Goal: Task Accomplishment & Management: Use online tool/utility

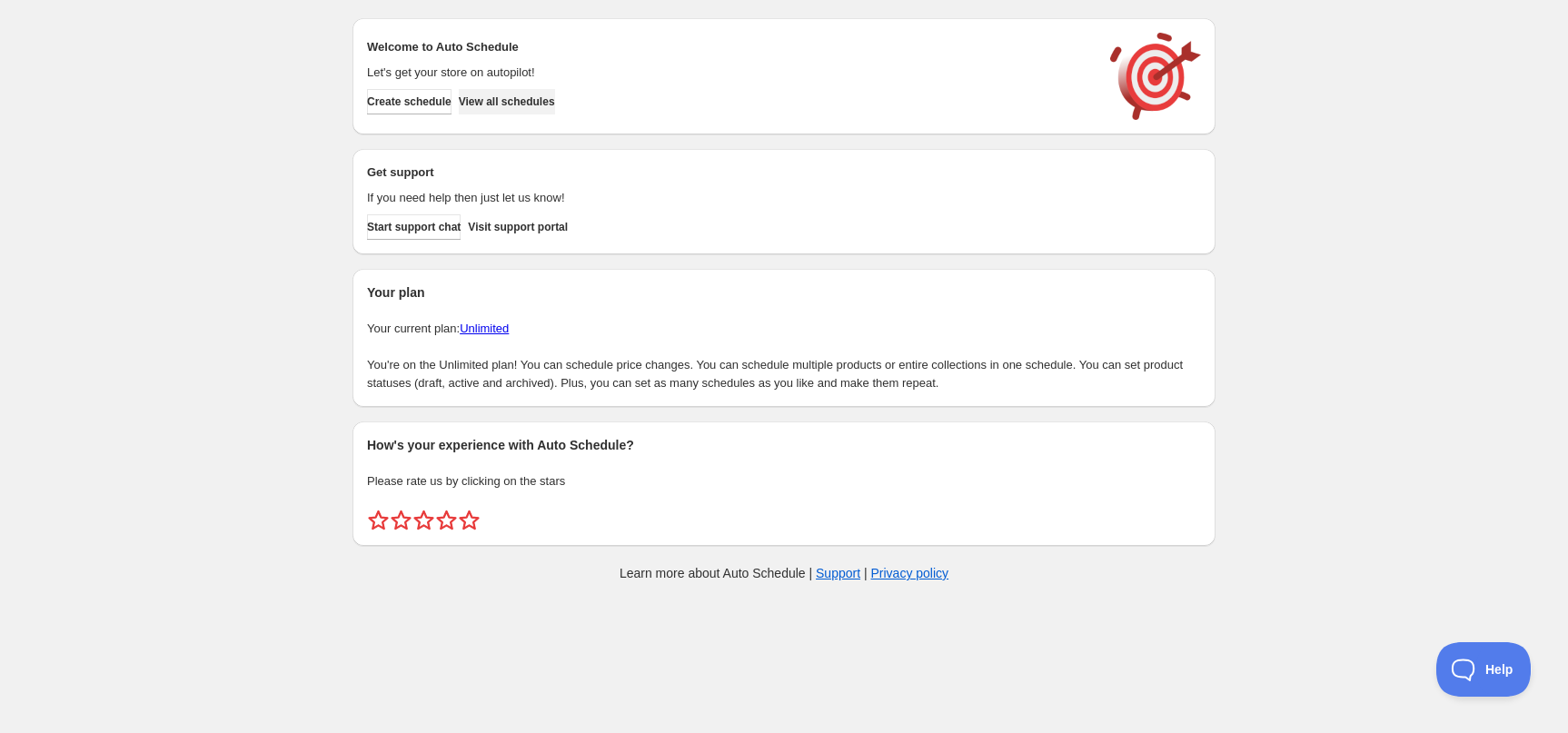
click at [555, 106] on span "View all schedules" at bounding box center [508, 101] width 97 height 14
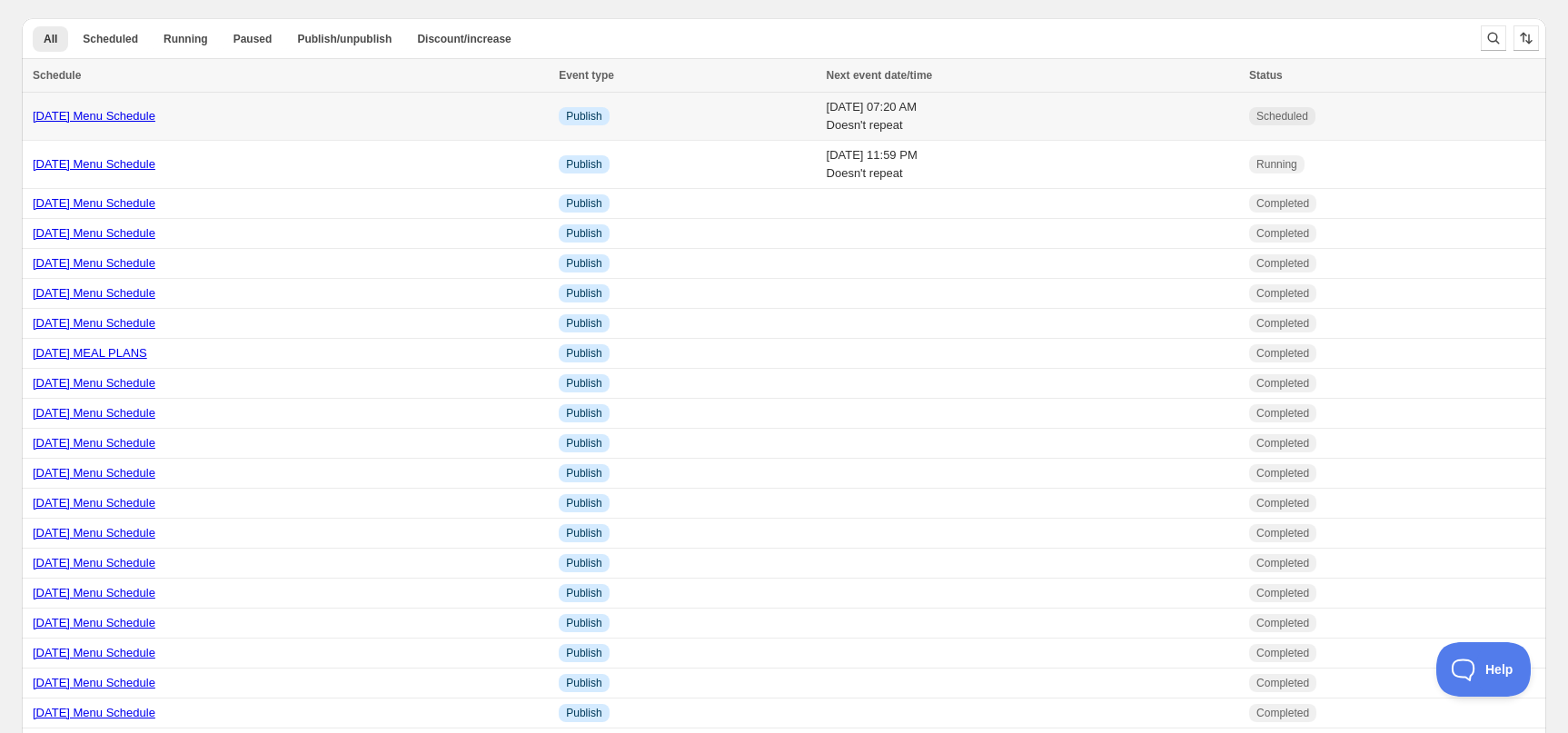
click at [116, 115] on link "10/10/25 Menu Schedule" at bounding box center [95, 116] width 123 height 13
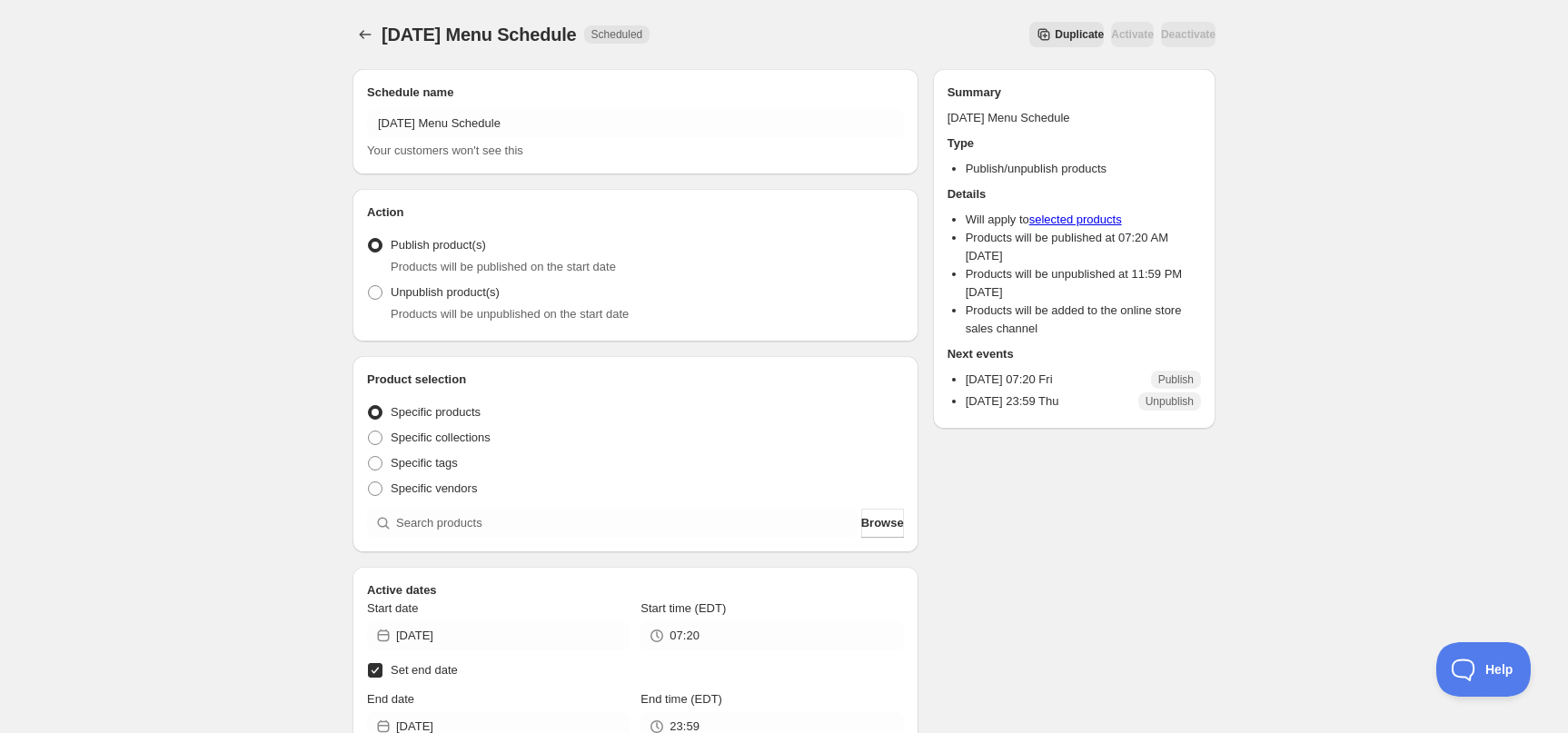
click at [1055, 29] on span "Duplicate" at bounding box center [1079, 34] width 49 height 14
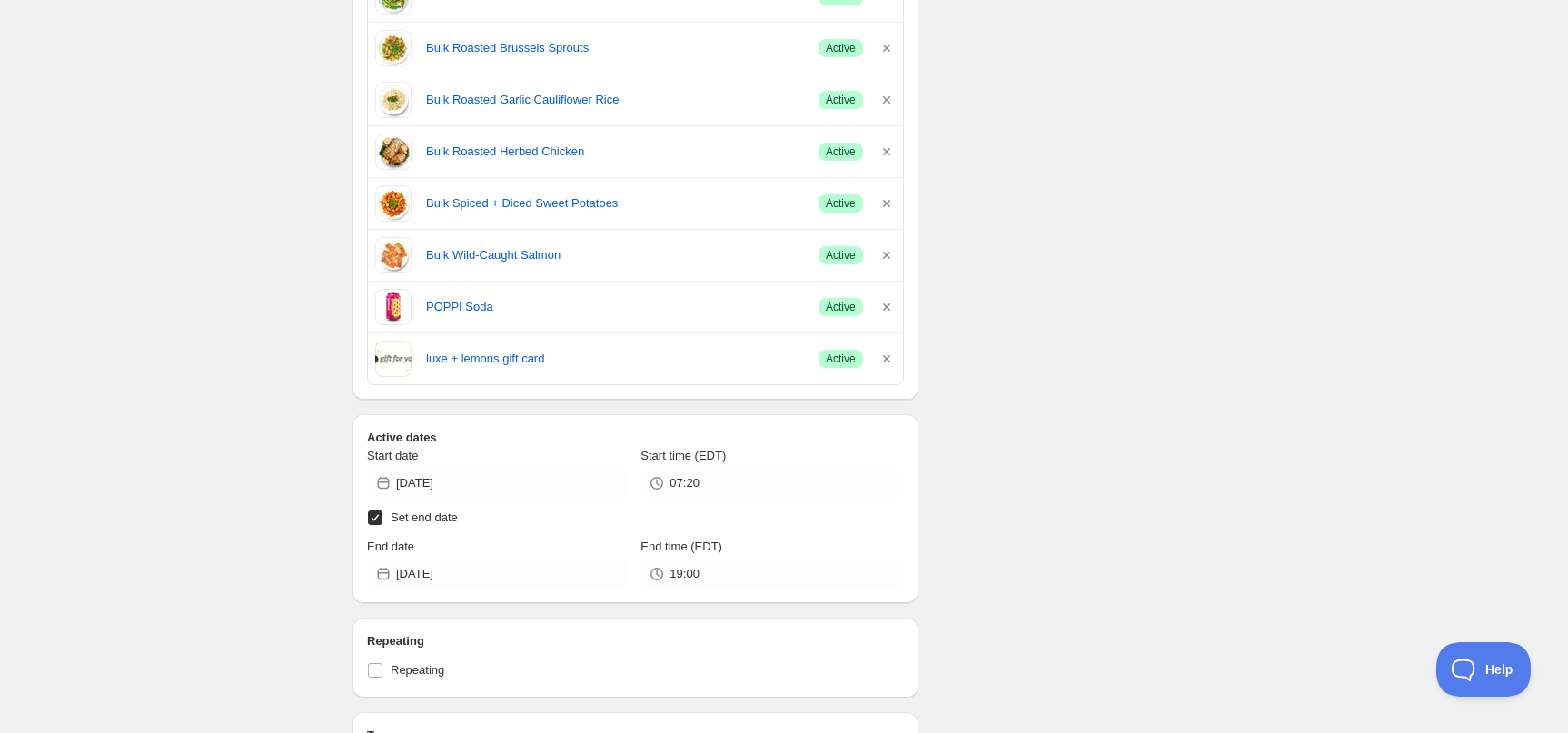
scroll to position [882, 0]
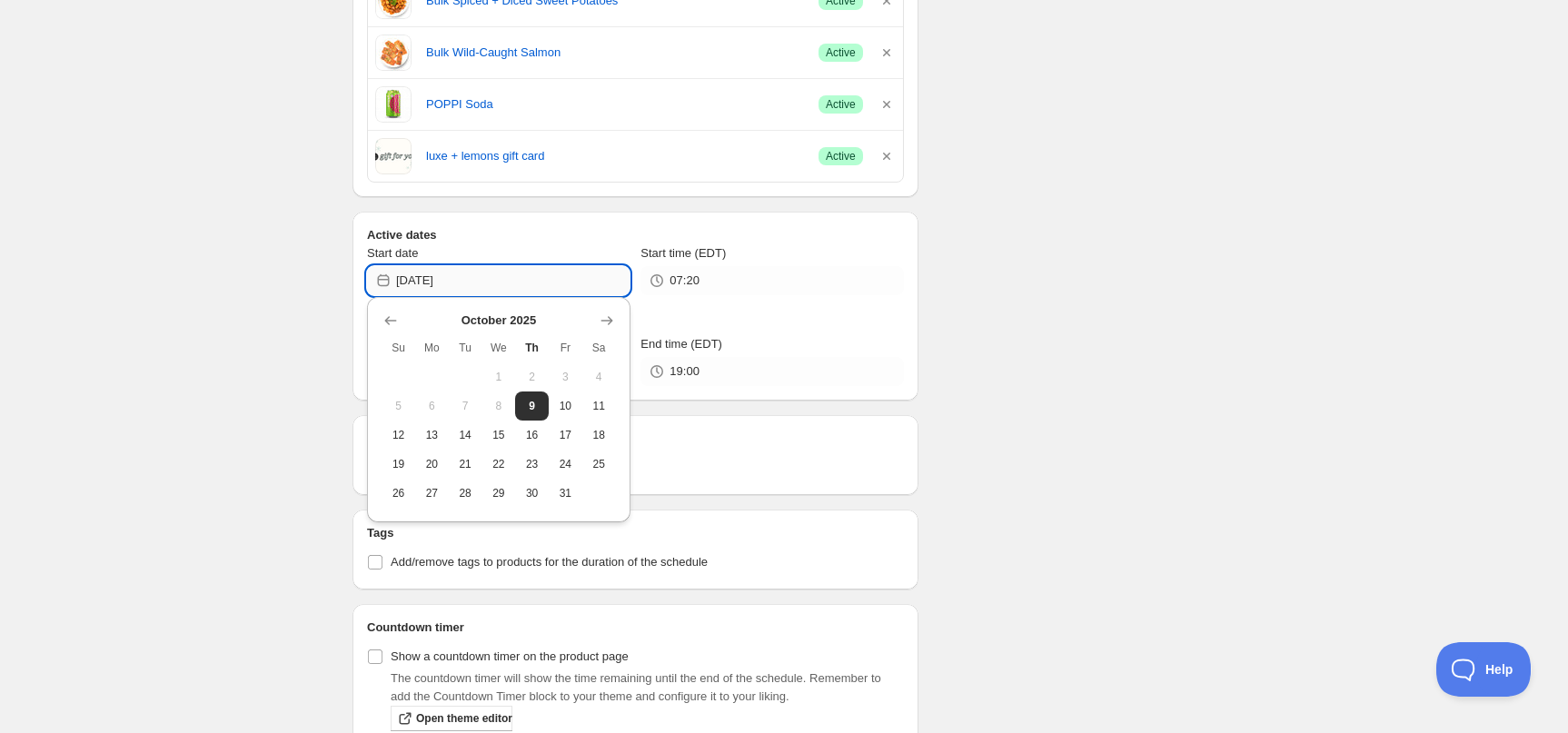
click at [531, 291] on input "2025-10-10" at bounding box center [512, 280] width 234 height 29
click at [572, 436] on span "17" at bounding box center [565, 435] width 19 height 14
type input "2025-10-17"
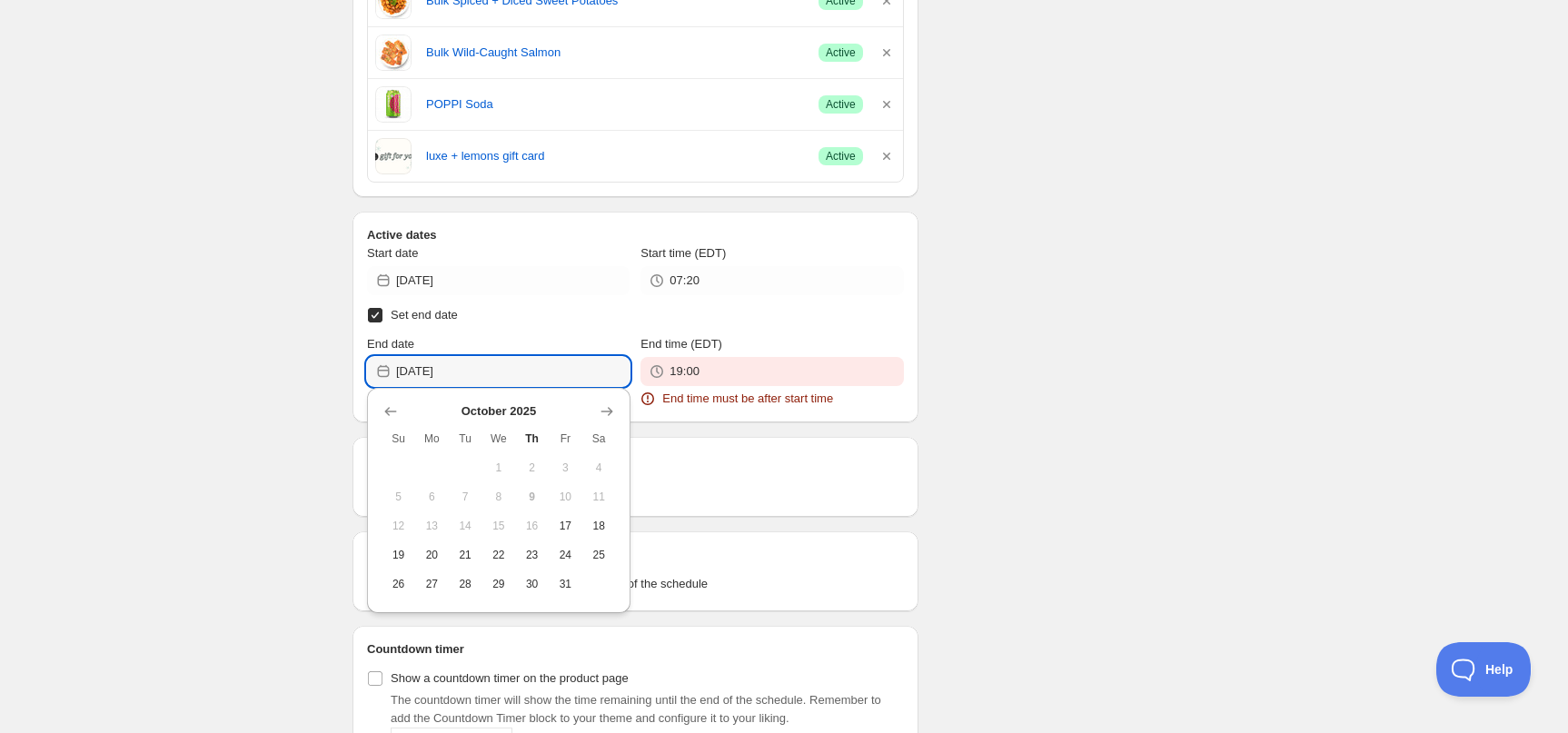
click at [556, 383] on div "Copy of 10/10/25 Menu Schedule. This page is ready Copy of 10/10/25 Menu Schedu…" at bounding box center [784, 134] width 1568 height 2030
click at [547, 555] on button "23" at bounding box center [532, 555] width 34 height 29
type input "2025-10-23"
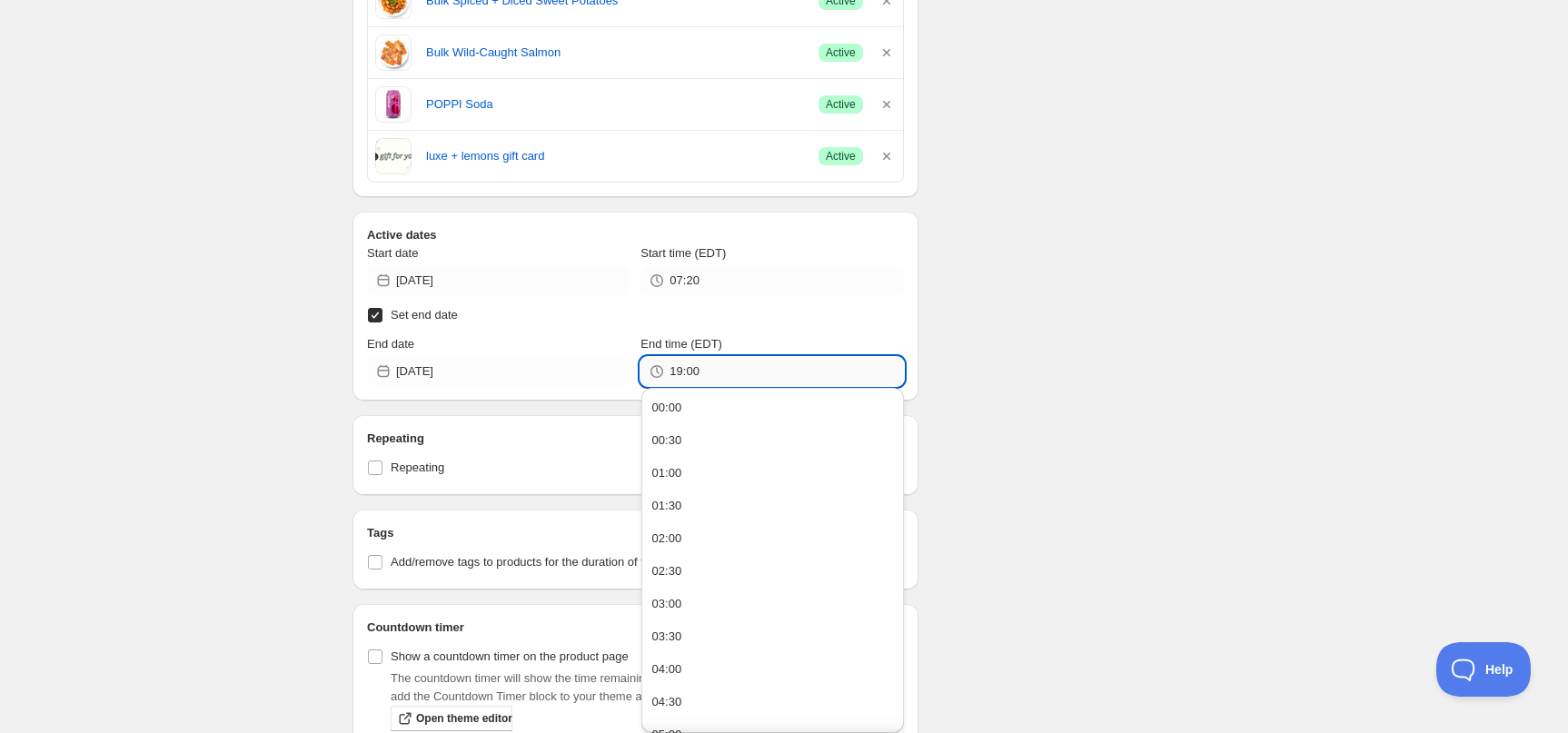
click at [720, 371] on input "19:00" at bounding box center [786, 371] width 234 height 29
click at [721, 371] on input "19:00" at bounding box center [786, 371] width 234 height 29
click at [720, 371] on input "19:00" at bounding box center [786, 371] width 234 height 29
type input "23:59"
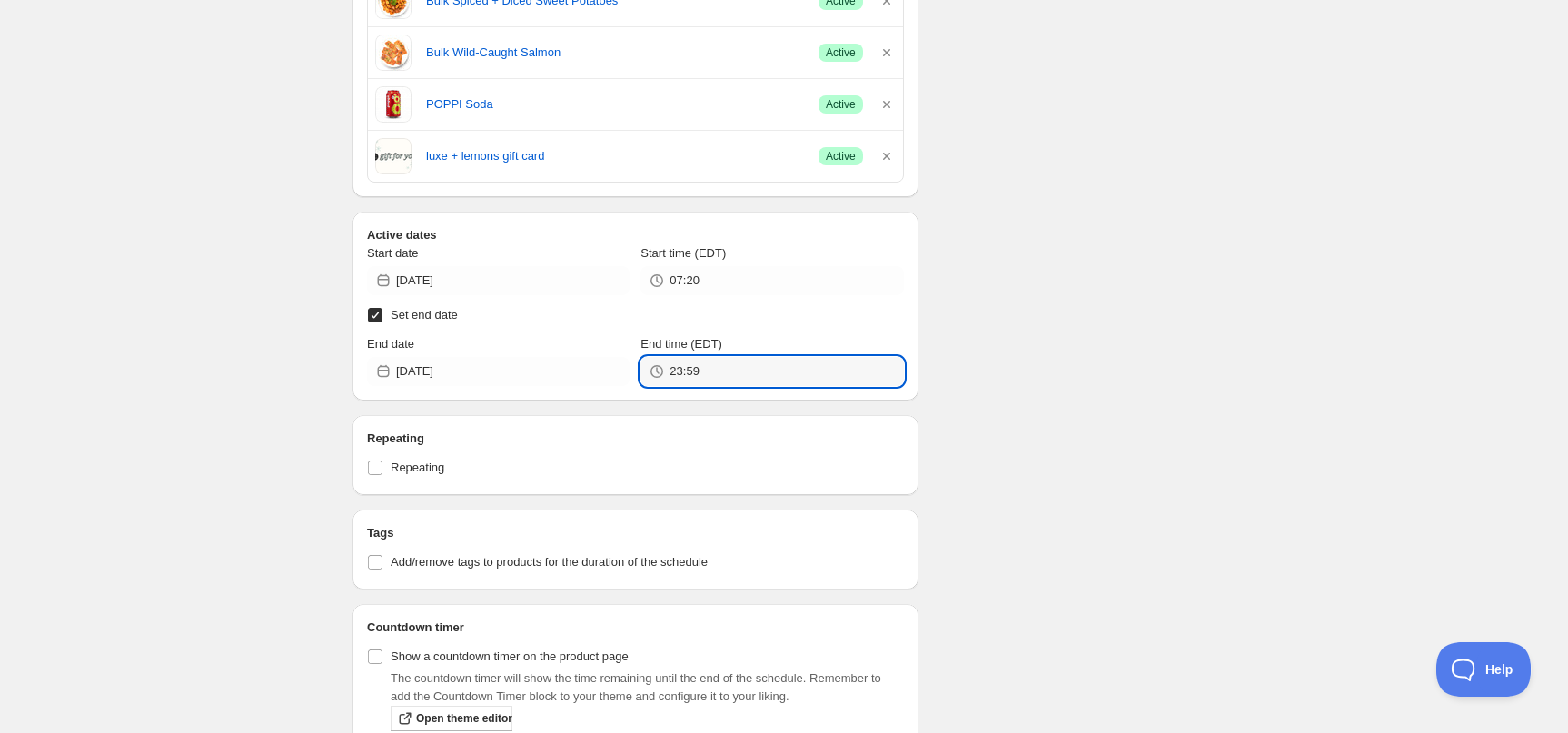
click at [1175, 330] on div "Schedule name Copy of 10/10/25 Menu Schedule Your customers won't see this Acti…" at bounding box center [776, 132] width 878 height 1918
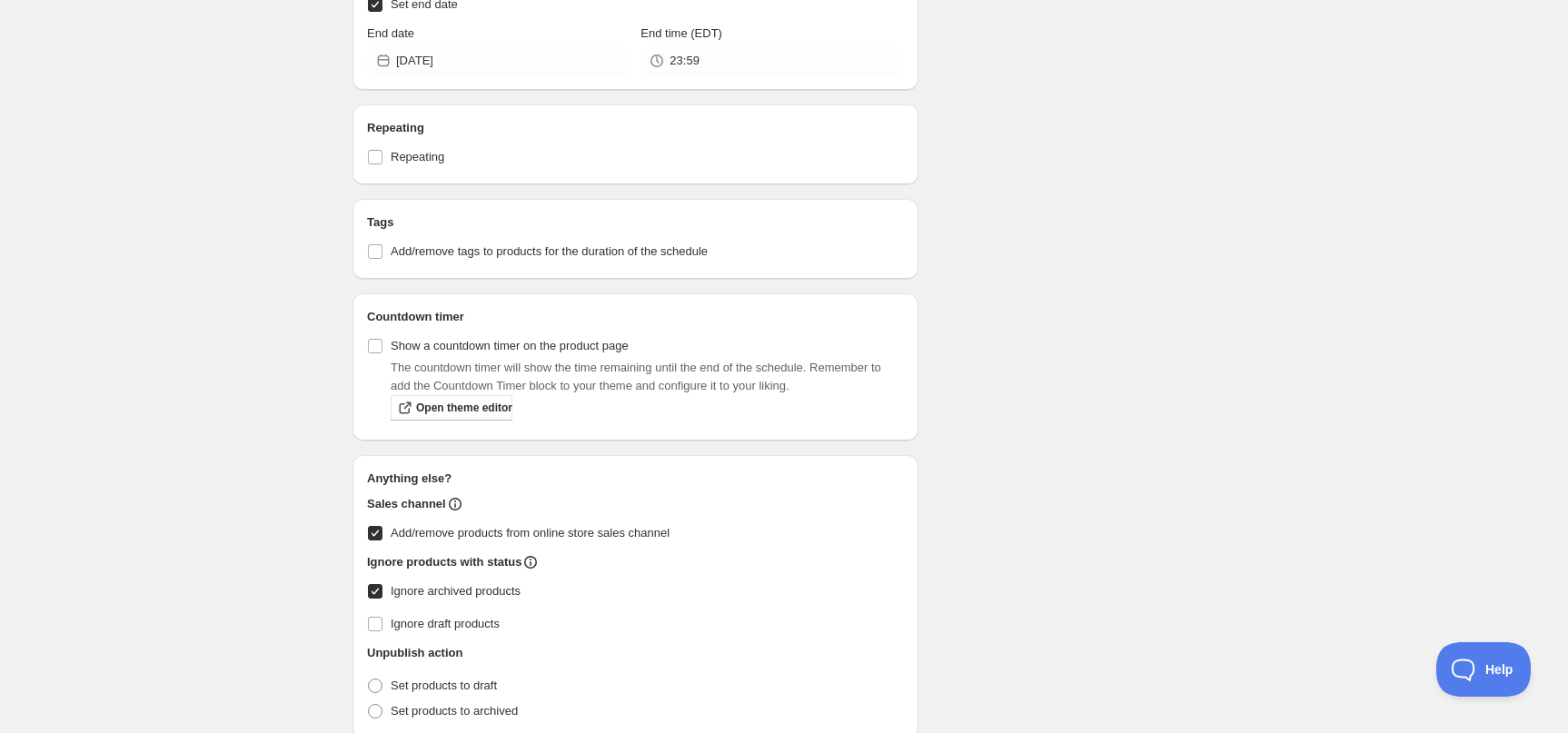
scroll to position [1272, 0]
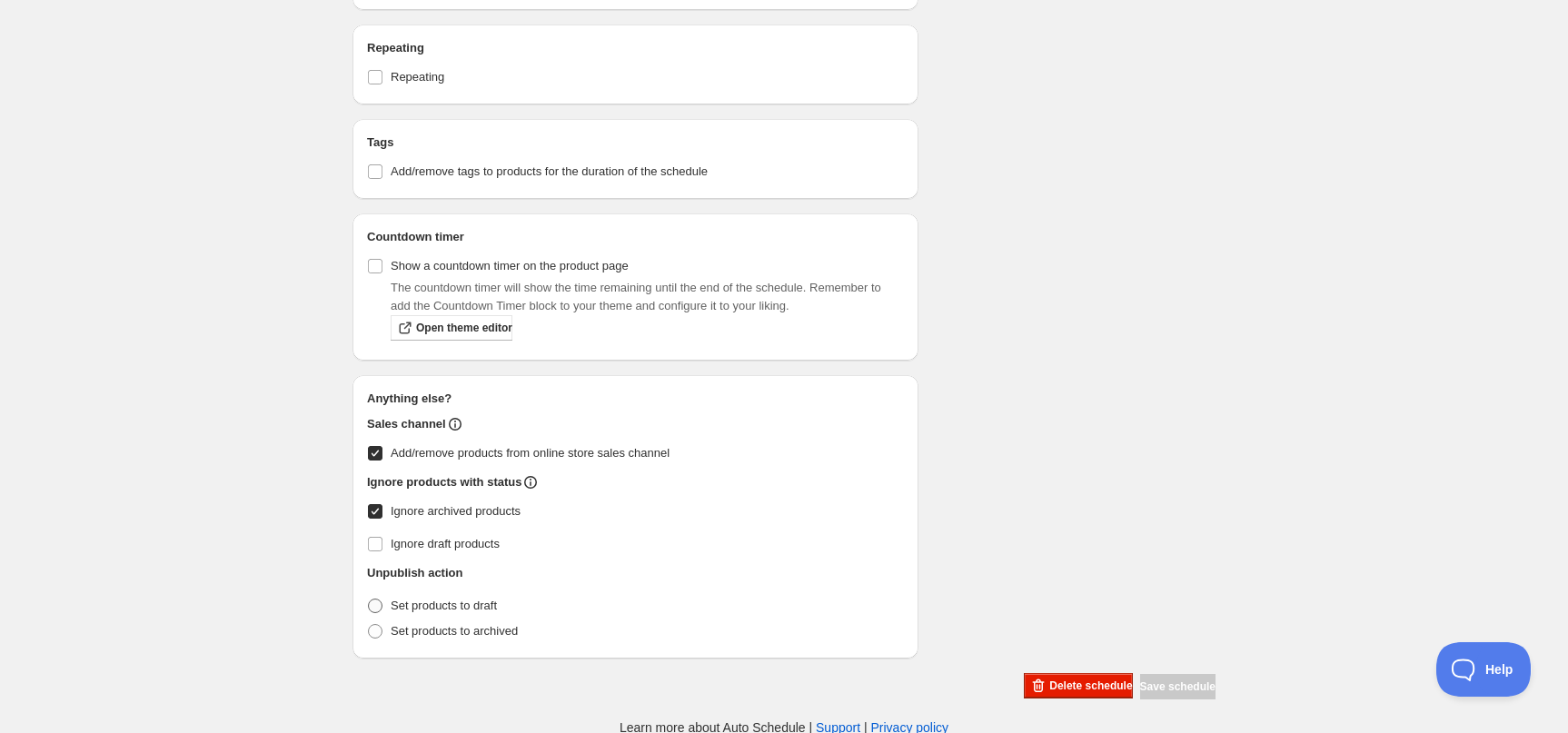
click at [444, 605] on span "Set products to draft" at bounding box center [444, 605] width 106 height 13
click at [369, 599] on input "Set products to draft" at bounding box center [368, 599] width 1 height 1
radio input "true"
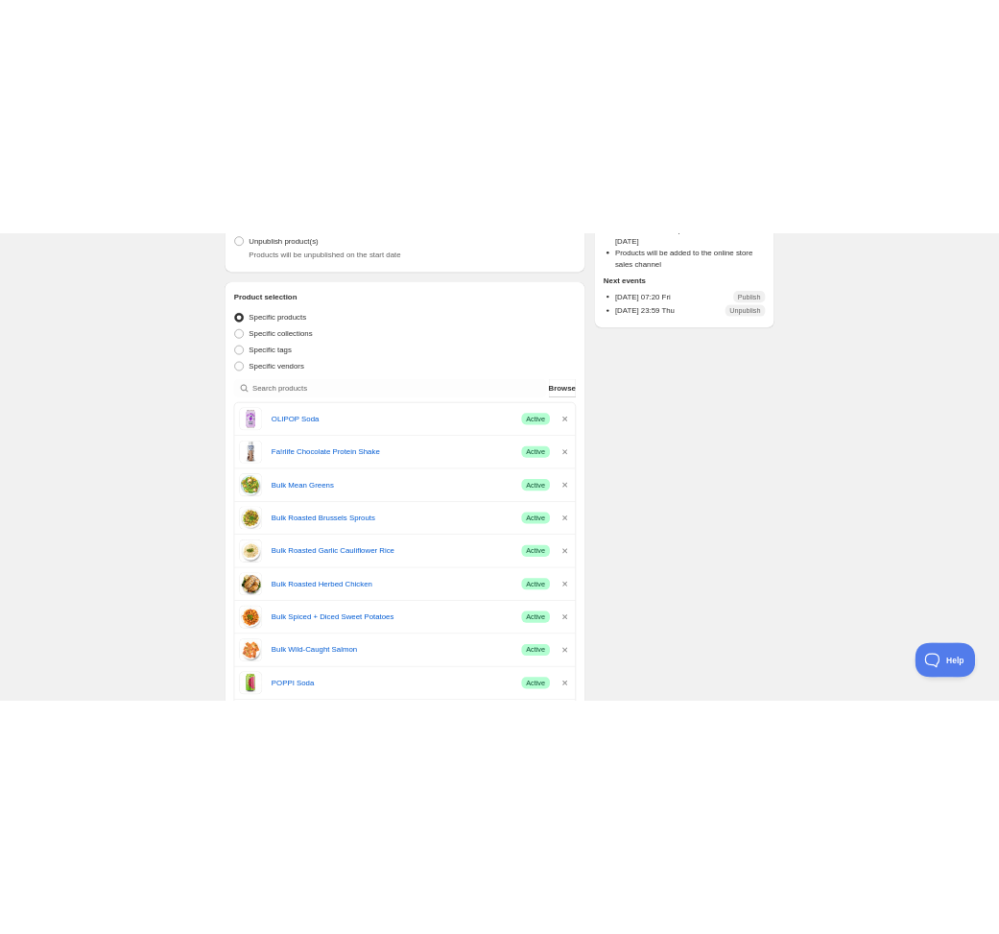
scroll to position [0, 0]
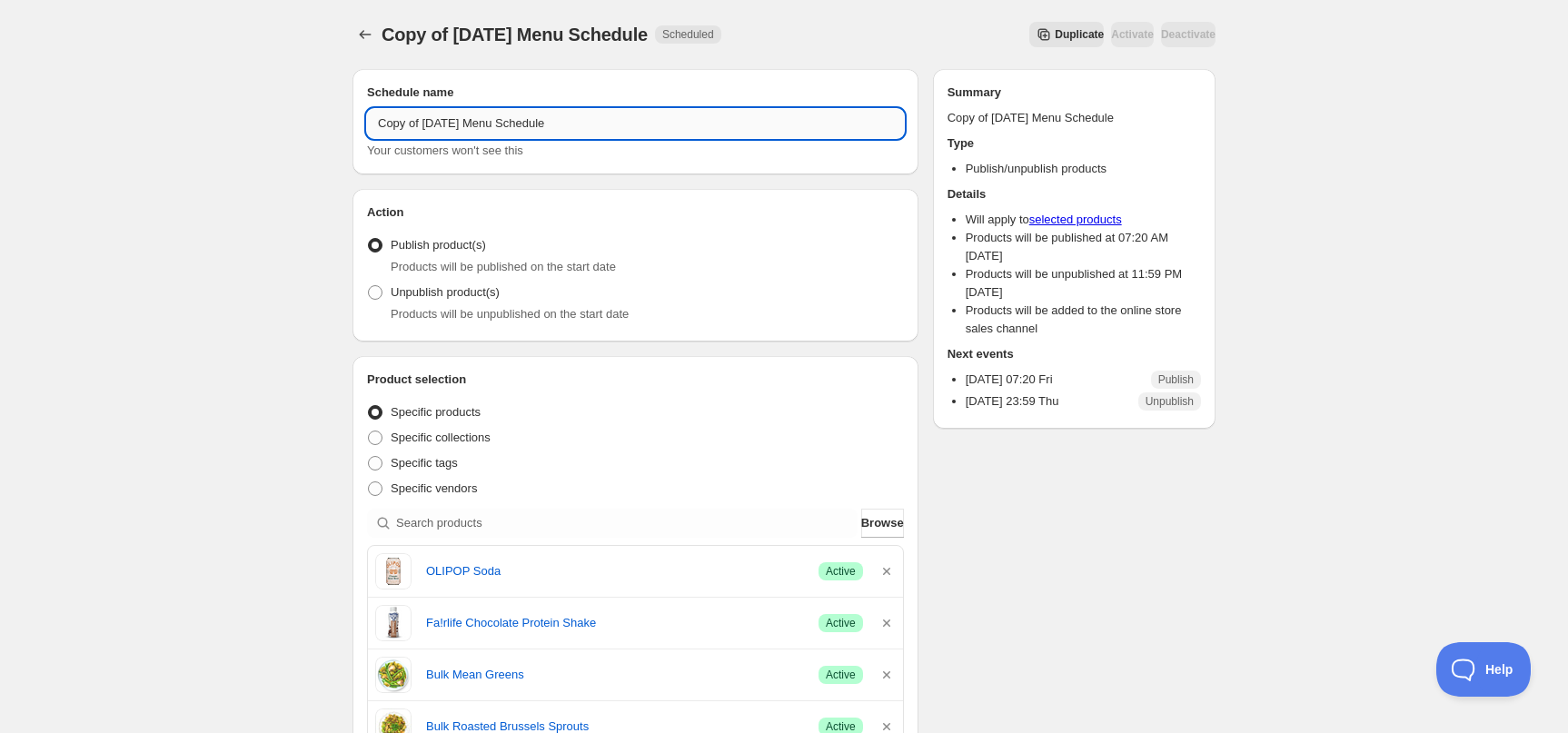
click at [454, 120] on input "Copy of 10/10/25 Menu Schedule" at bounding box center [635, 123] width 537 height 29
drag, startPoint x: 427, startPoint y: 120, endPoint x: 318, endPoint y: 116, distance: 109.1
type input "10/17/25 Menu Schedule"
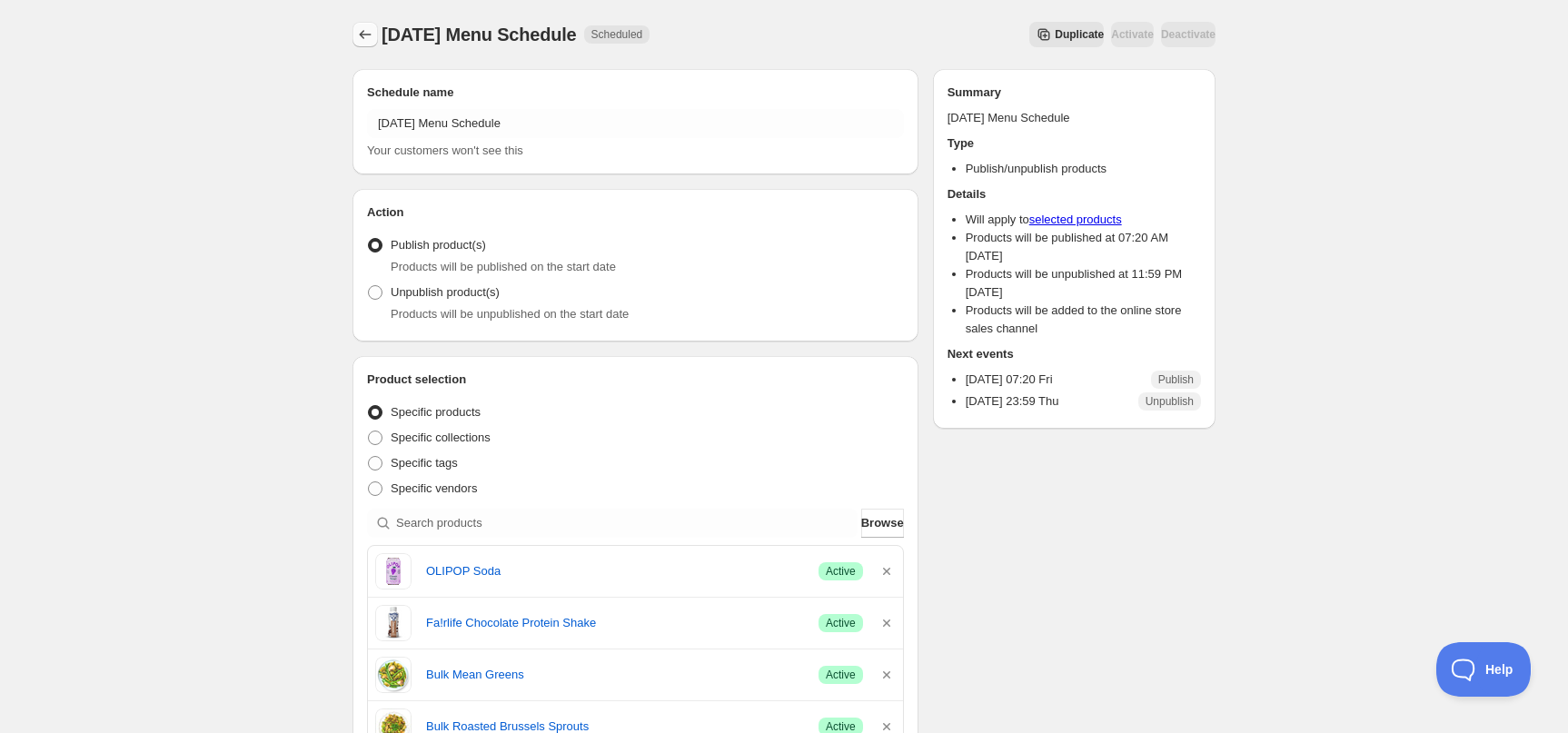
click at [354, 27] on button "Schedules" at bounding box center [365, 34] width 26 height 26
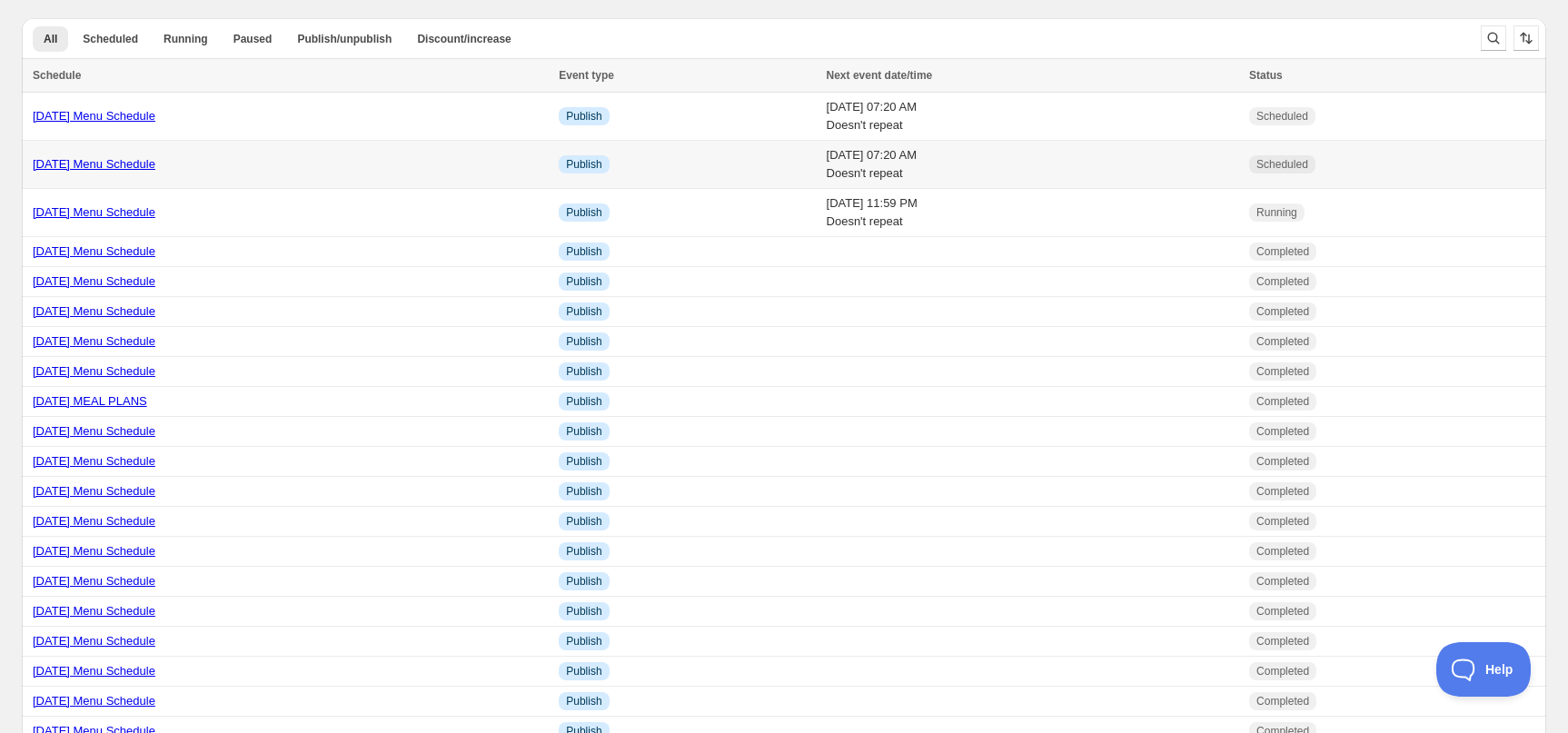
click at [115, 163] on link "10/10/25 Menu Schedule" at bounding box center [95, 164] width 123 height 13
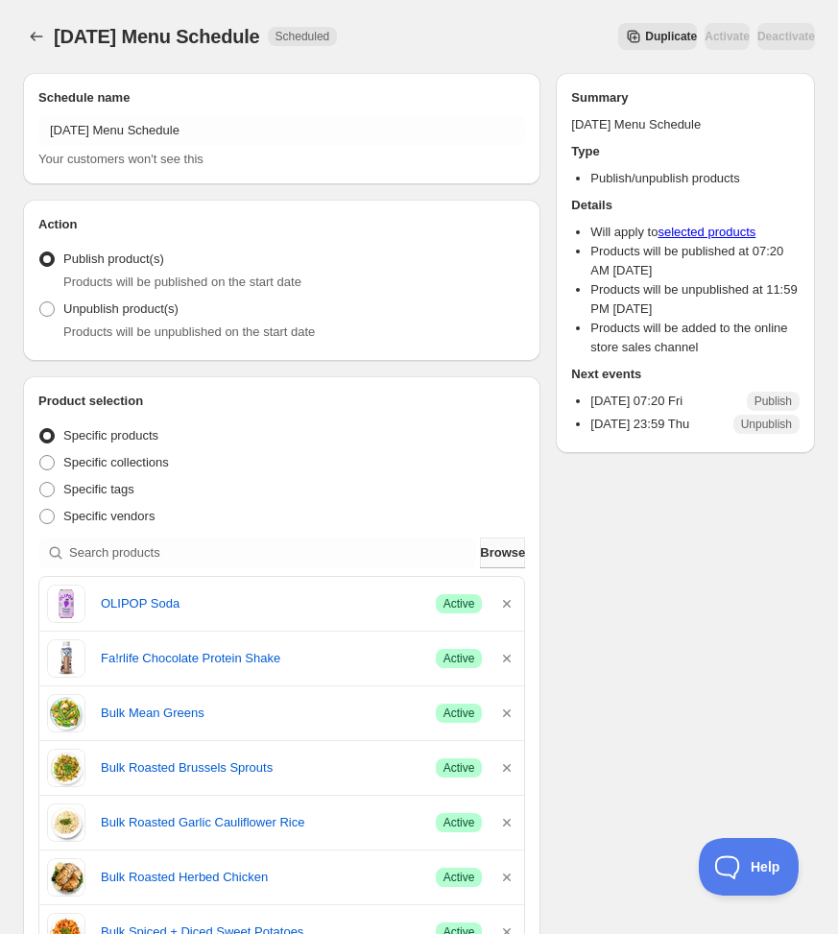
click at [480, 545] on span "Browse" at bounding box center [502, 552] width 45 height 19
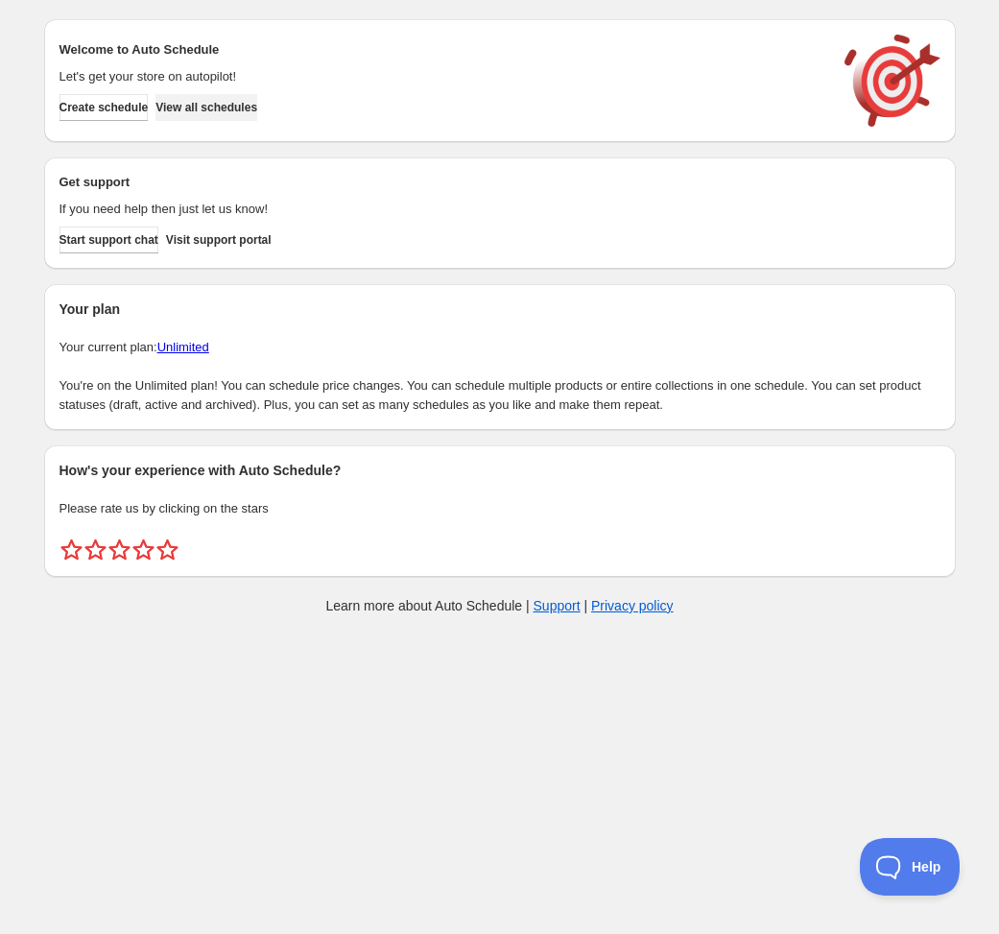
click at [257, 109] on span "View all schedules" at bounding box center [206, 107] width 102 height 15
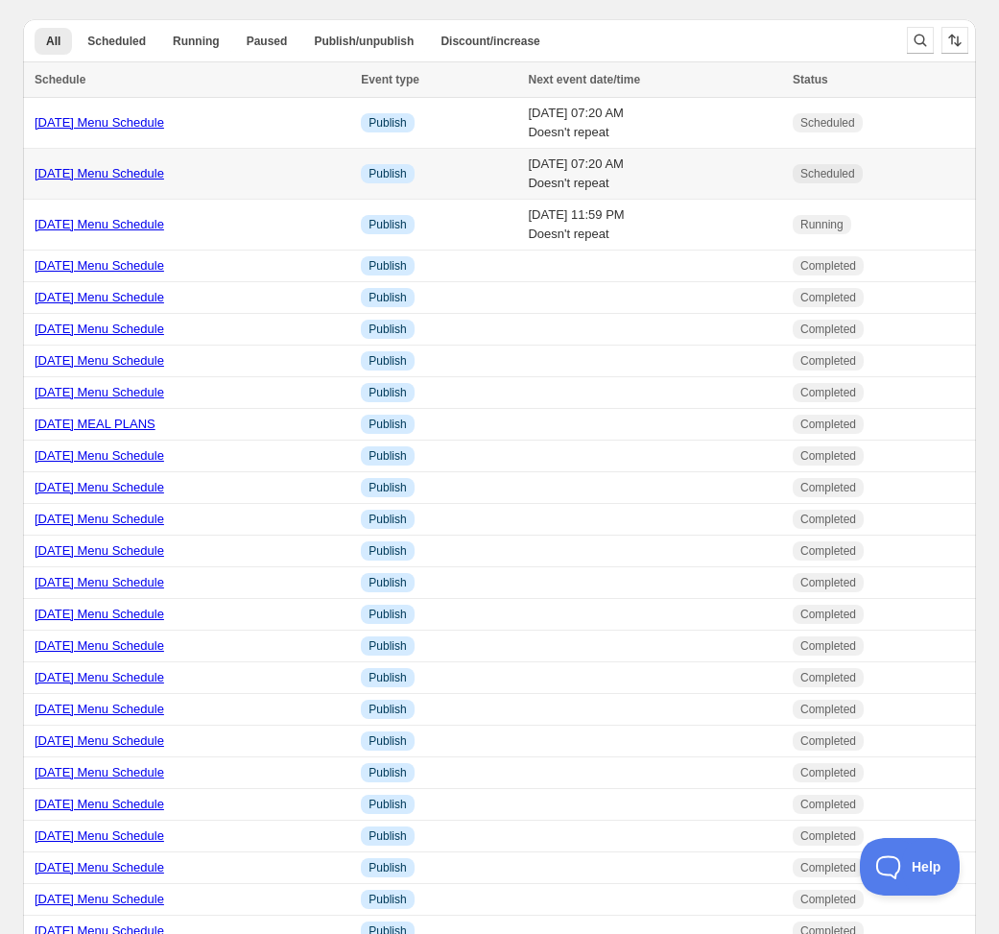
click at [107, 167] on link "10/10/25 Menu Schedule" at bounding box center [100, 173] width 130 height 14
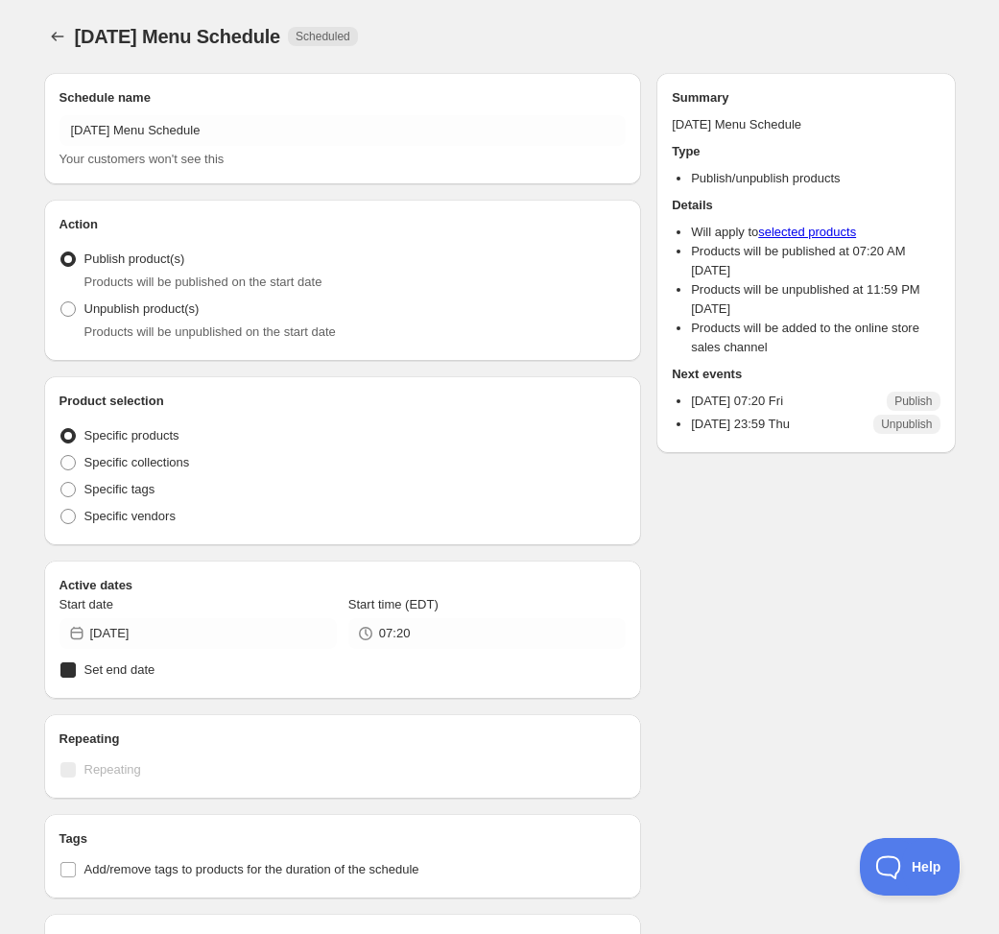
radio input "true"
checkbox input "true"
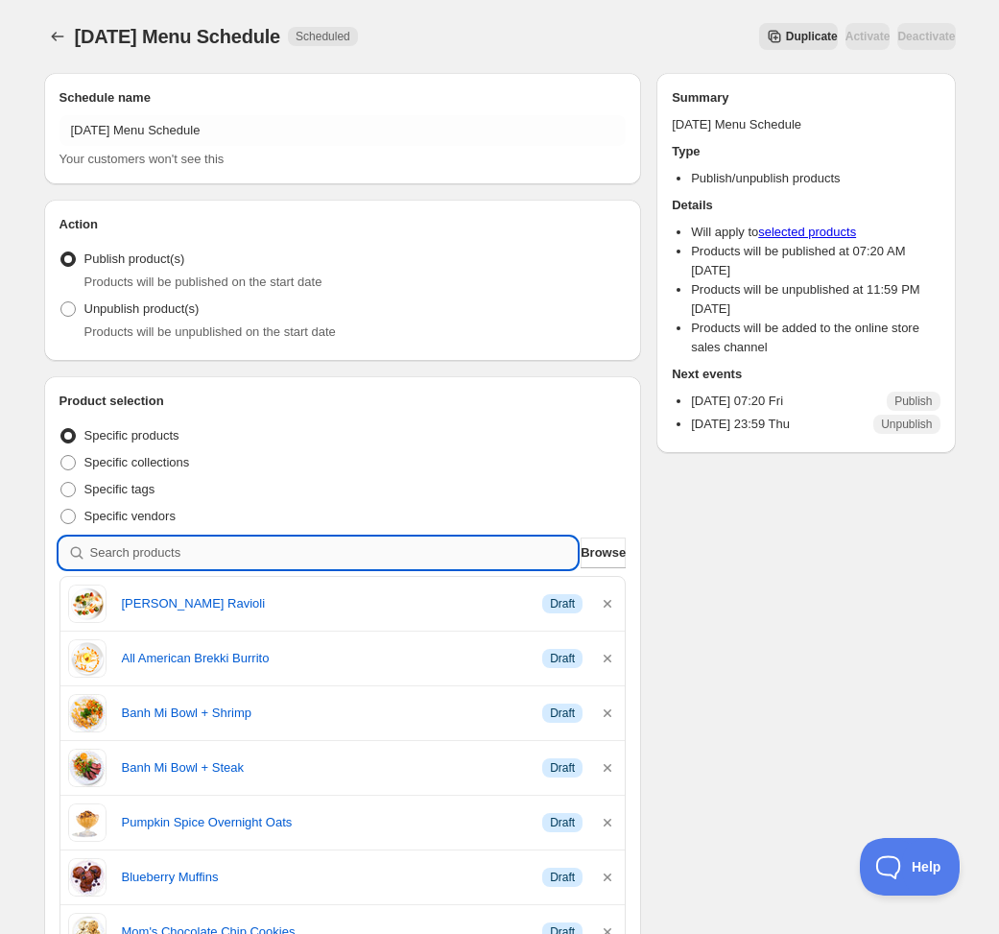
click at [289, 542] on input "search" at bounding box center [333, 552] width 487 height 31
type input "I"
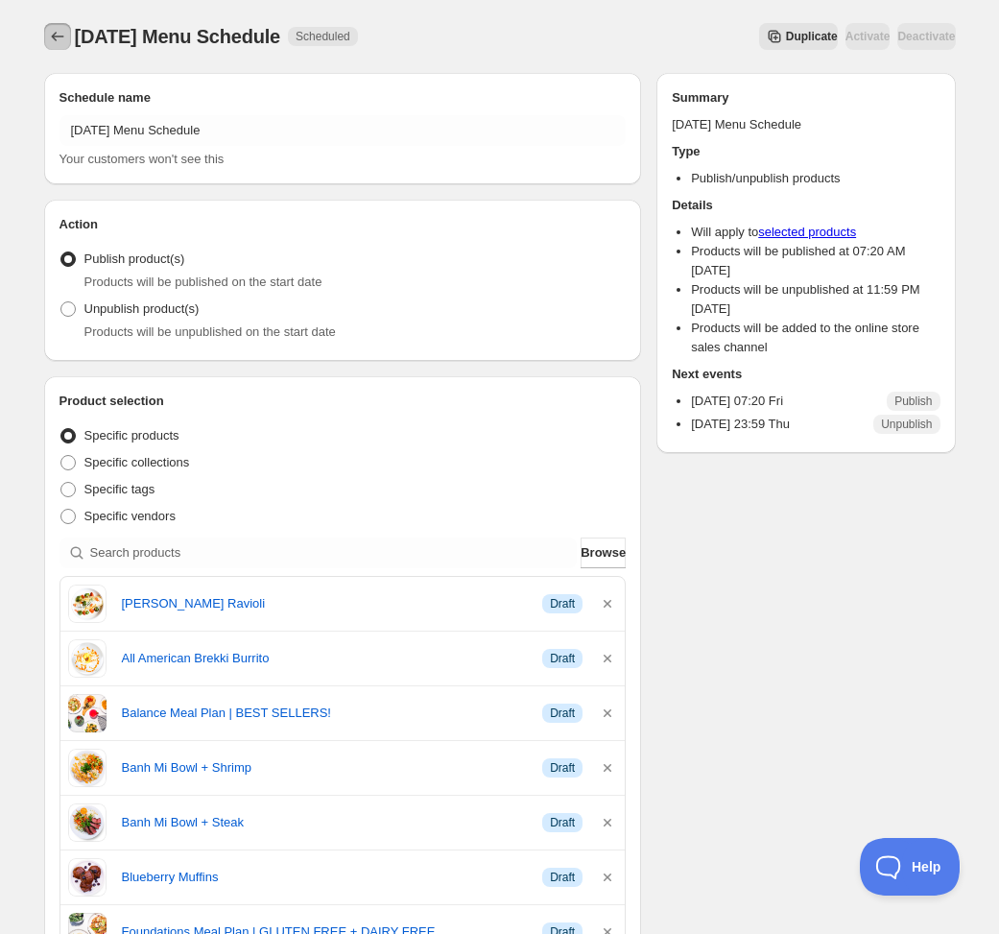
click at [48, 42] on icon "Schedules" at bounding box center [57, 36] width 19 height 19
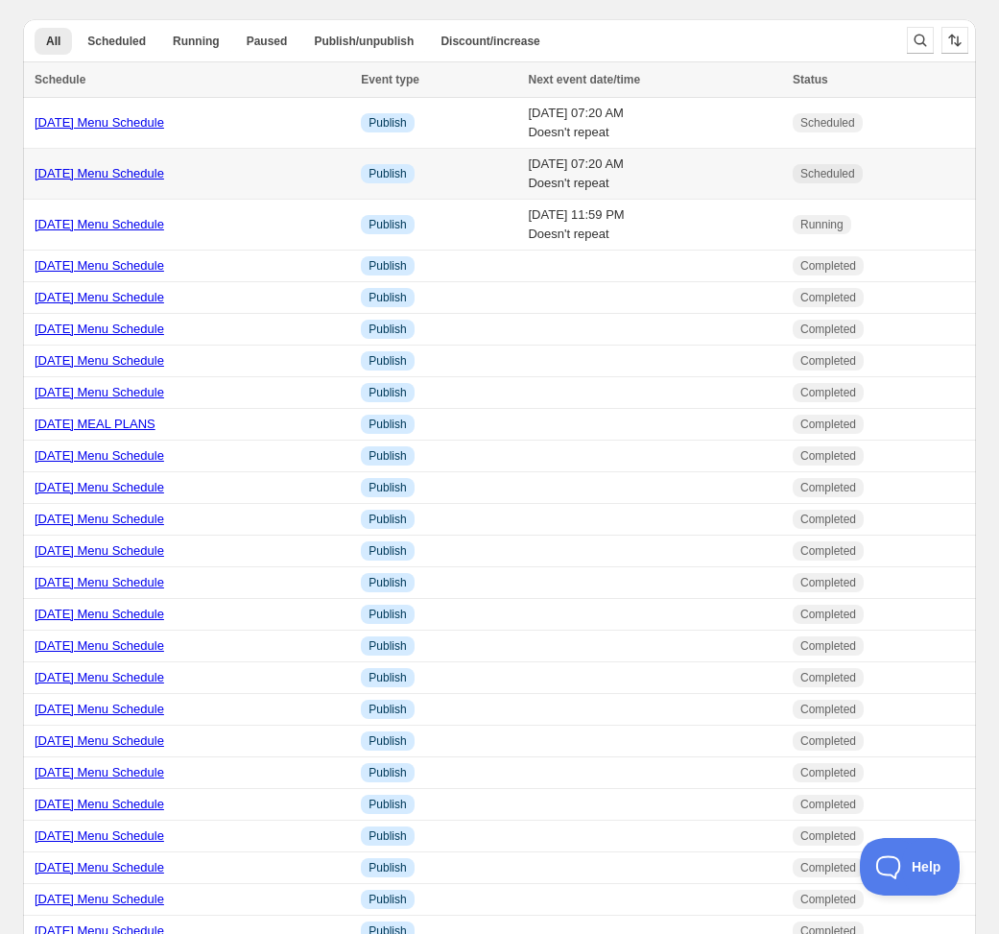
click at [107, 175] on link "10/10/25 Menu Schedule" at bounding box center [100, 173] width 130 height 14
